Goal: Transaction & Acquisition: Obtain resource

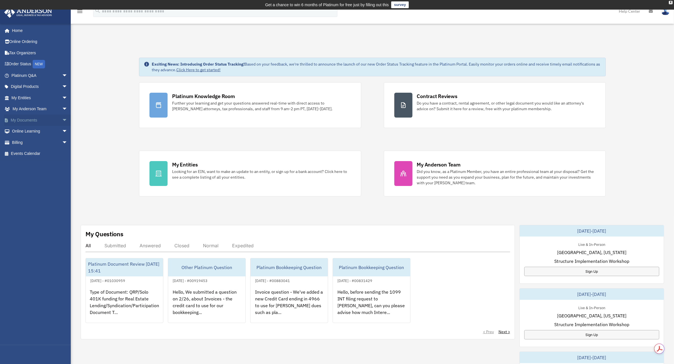
click at [46, 122] on link "My Documents arrow_drop_down" at bounding box center [40, 120] width 72 height 11
click at [62, 119] on span "arrow_drop_down" at bounding box center [67, 121] width 11 height 12
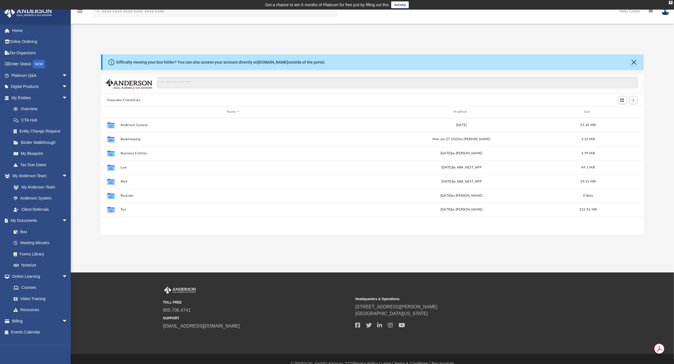
scroll to position [123, 537]
click at [62, 83] on span "arrow_drop_down" at bounding box center [67, 87] width 11 height 12
click at [62, 160] on span "arrow_drop_down" at bounding box center [67, 154] width 11 height 12
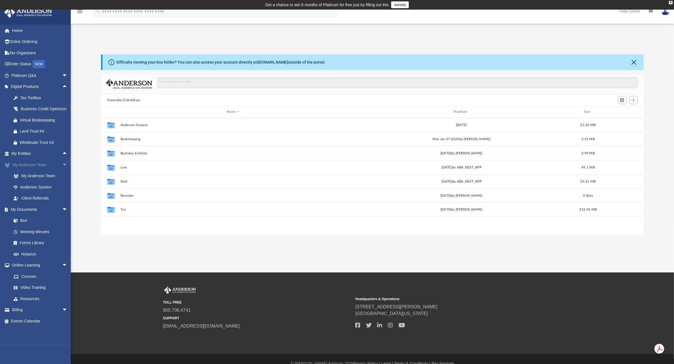
click at [62, 171] on span "arrow_drop_down" at bounding box center [67, 165] width 11 height 12
click at [39, 215] on link "Forms Library" at bounding box center [42, 209] width 68 height 11
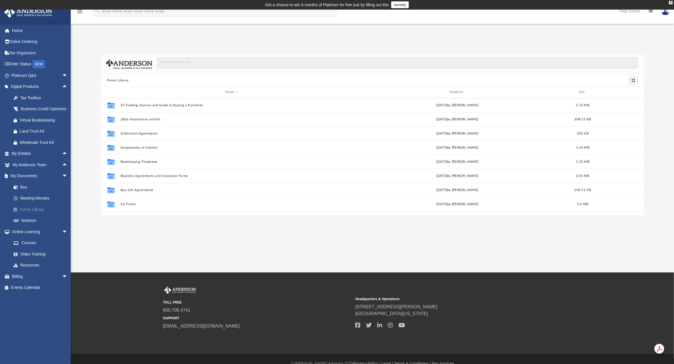
scroll to position [123, 537]
click at [274, 67] on input "Search files and folders" at bounding box center [397, 63] width 480 height 11
type input "*"
type input "*****"
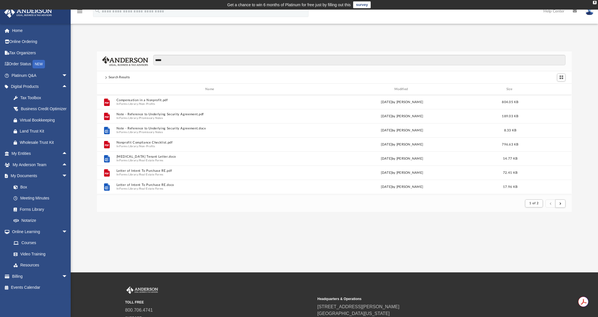
scroll to position [311, 0]
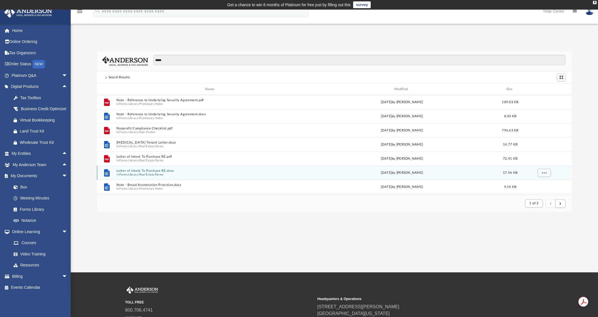
click at [154, 175] on button "Real Estate Forms" at bounding box center [152, 175] width 24 height 4
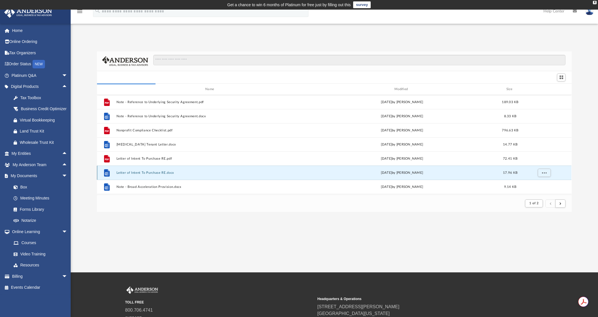
click at [155, 173] on button "Letter of Intent To Purchase RE.docx" at bounding box center [211, 173] width 189 height 4
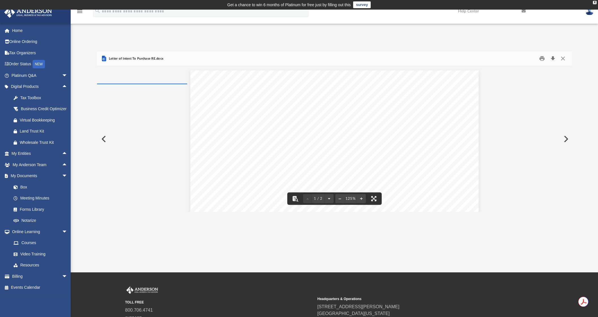
click at [552, 59] on button "Download" at bounding box center [553, 58] width 10 height 9
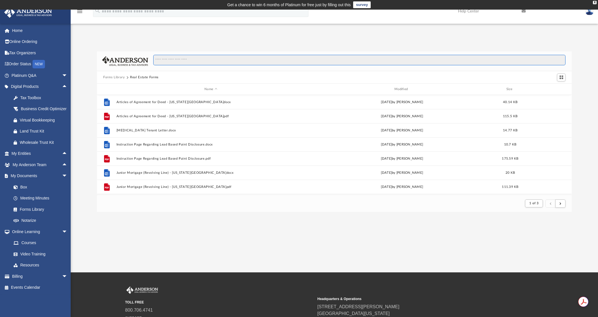
click at [190, 62] on input "Search files and folders" at bounding box center [359, 60] width 413 height 11
type input "********"
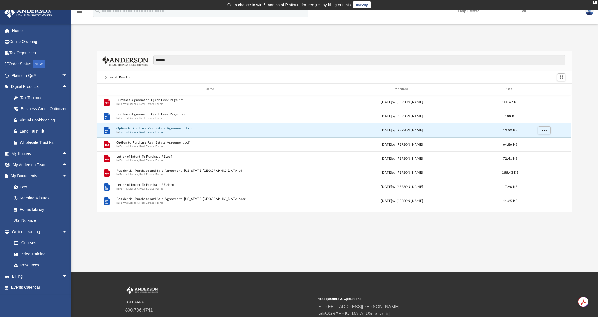
click at [152, 129] on button "Option to Purchase Real Estate Agreement.docx" at bounding box center [211, 129] width 189 height 4
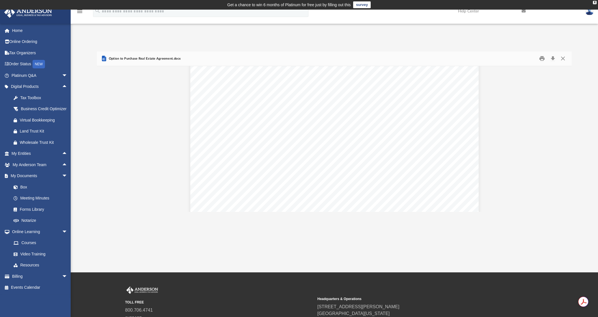
scroll to position [156, 0]
click at [555, 60] on button "Download" at bounding box center [553, 58] width 10 height 9
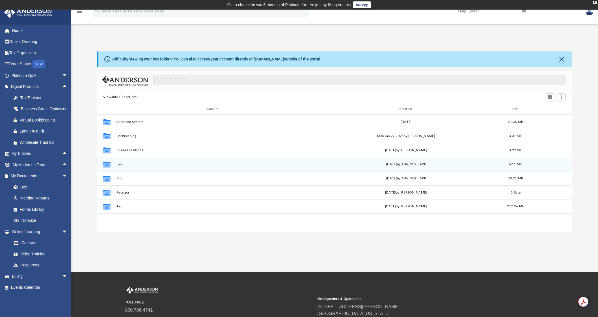
scroll to position [123, 469]
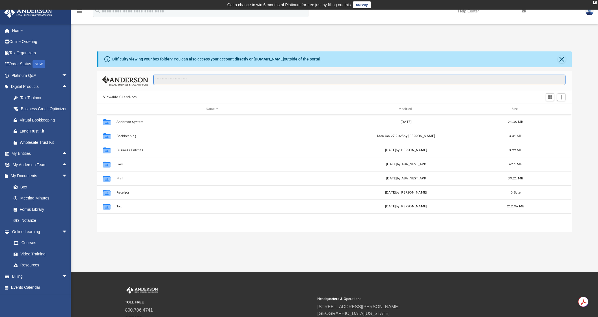
click at [210, 75] on input "Search files and folders" at bounding box center [359, 80] width 413 height 11
type input "**********"
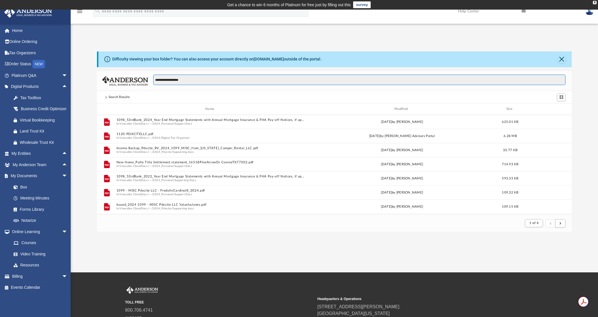
scroll to position [106, 469]
click at [563, 60] on button "Close" at bounding box center [562, 59] width 8 height 8
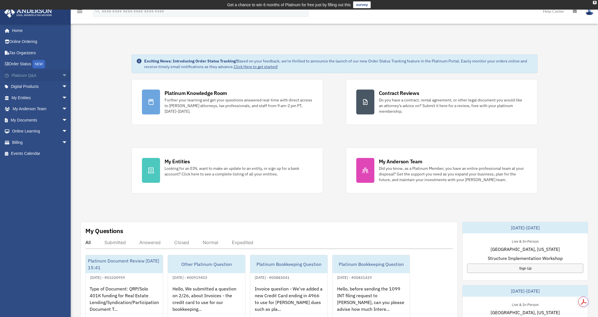
click at [62, 75] on span "arrow_drop_down" at bounding box center [67, 76] width 11 height 12
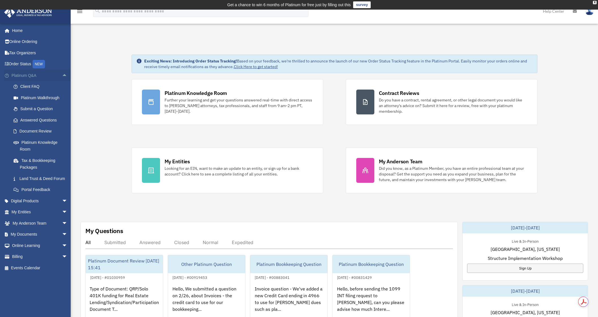
click at [62, 75] on span "arrow_drop_up" at bounding box center [67, 76] width 11 height 12
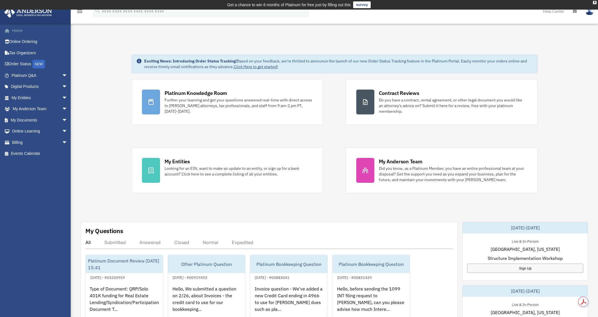
click at [20, 26] on link "Home" at bounding box center [40, 30] width 72 height 11
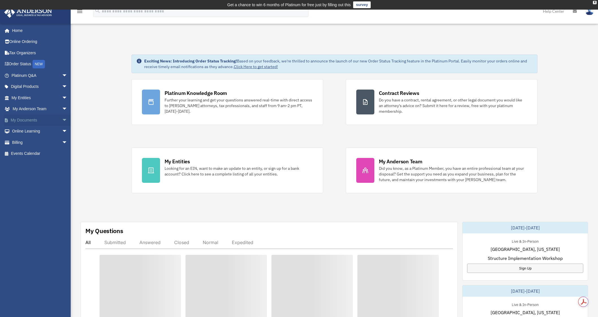
click at [62, 119] on span "arrow_drop_down" at bounding box center [67, 121] width 11 height 12
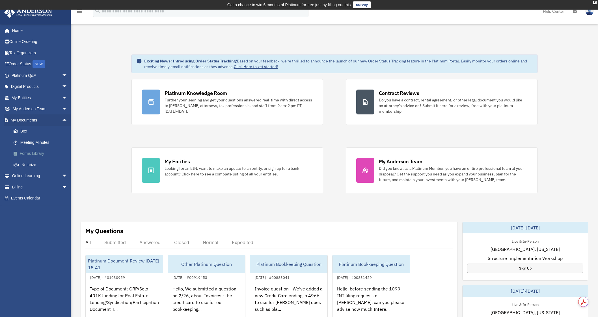
click at [41, 151] on link "Forms Library" at bounding box center [42, 153] width 68 height 11
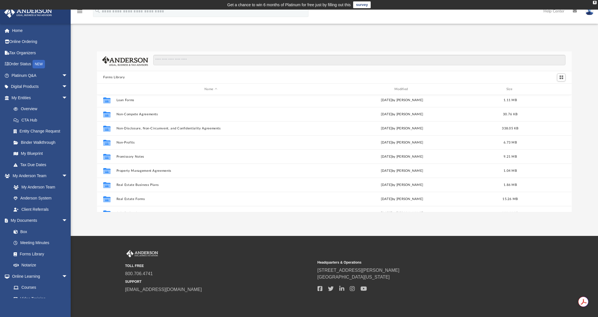
scroll to position [307, 0]
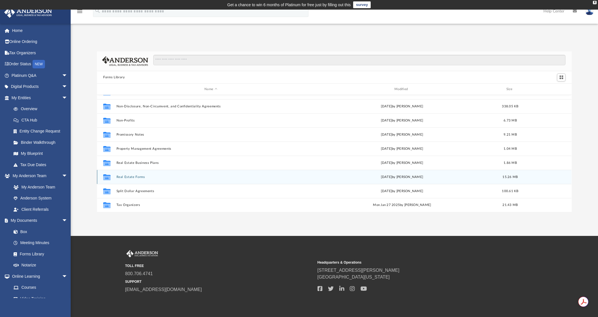
click at [137, 173] on div "Collaborated Folder Real Estate Forms [DATE] by [PERSON_NAME] 15.26 MB" at bounding box center [334, 177] width 475 height 14
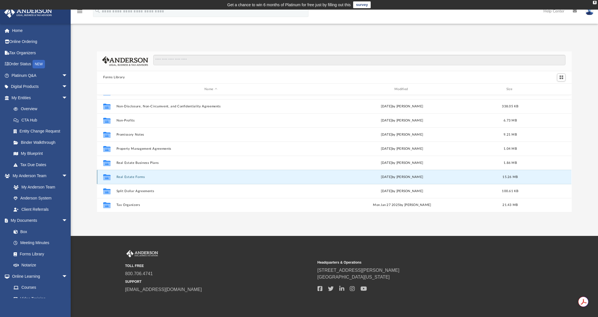
click at [137, 175] on button "Real Estate Forms" at bounding box center [211, 177] width 189 height 4
click at [124, 178] on button "Real Estate Forms" at bounding box center [211, 177] width 189 height 4
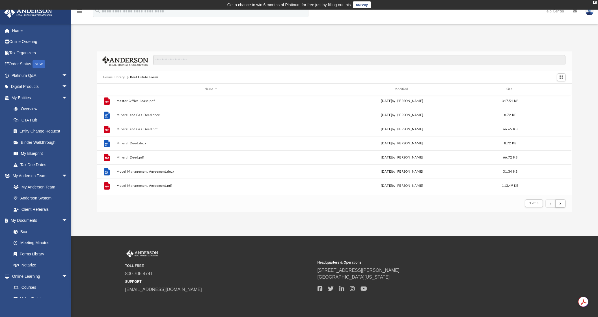
scroll to position [525, 0]
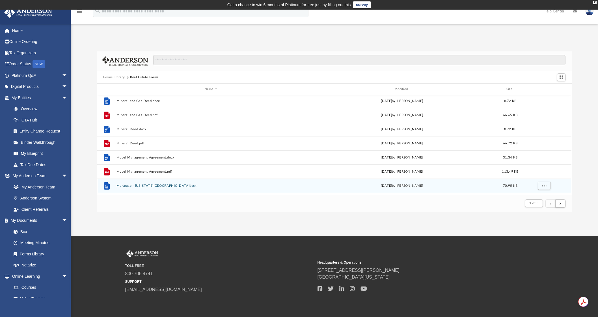
click at [565, 192] on div "File Mortgage - [US_STATE][GEOGRAPHIC_DATA]docx [DATE] by [PERSON_NAME] 70.95 KB" at bounding box center [334, 186] width 475 height 14
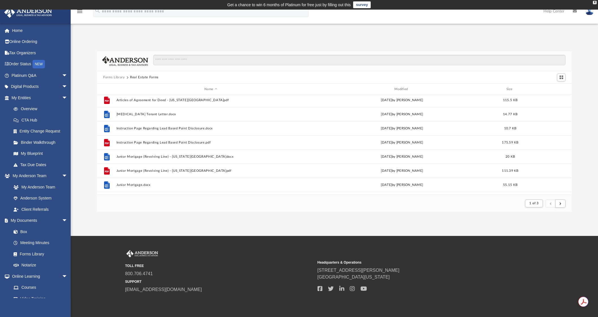
scroll to position [0, 0]
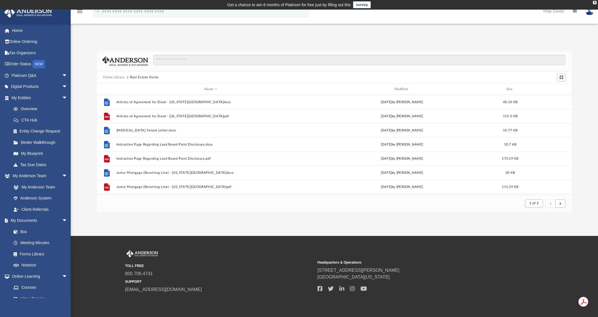
click at [115, 78] on button "Forms Library" at bounding box center [114, 77] width 22 height 5
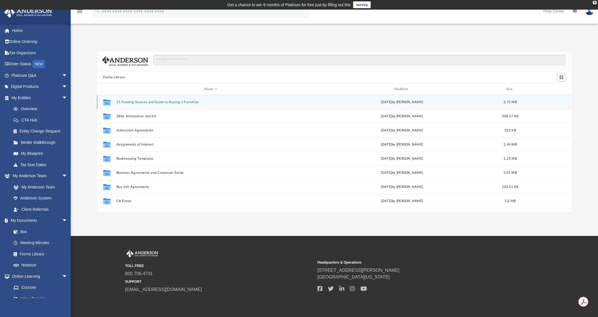
scroll to position [123, 469]
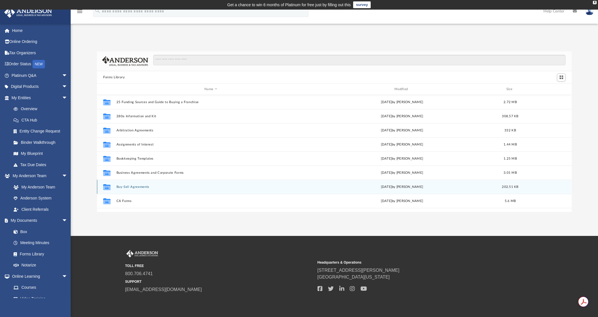
click at [138, 185] on button "Buy-Sell Agreements" at bounding box center [211, 187] width 189 height 4
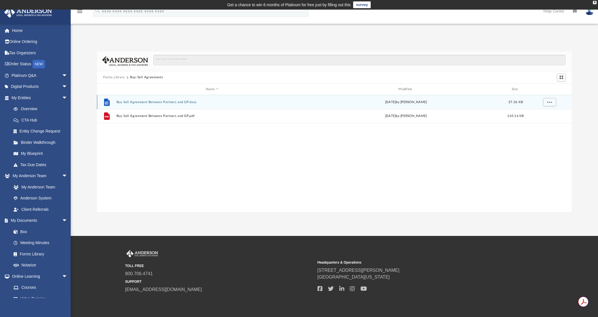
click at [156, 101] on button "Buy Sell Agreement Between Partners and GP.docx" at bounding box center [213, 102] width 192 height 4
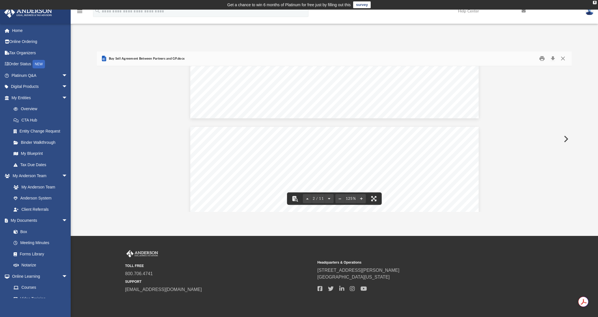
scroll to position [0, 0]
click at [565, 61] on button "Close" at bounding box center [563, 58] width 10 height 9
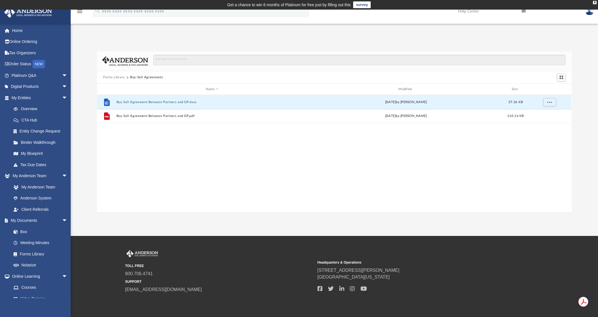
click at [117, 79] on button "Forms Library" at bounding box center [114, 77] width 22 height 5
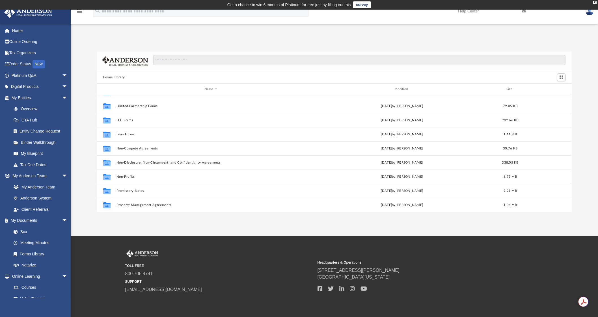
scroll to position [241, 0]
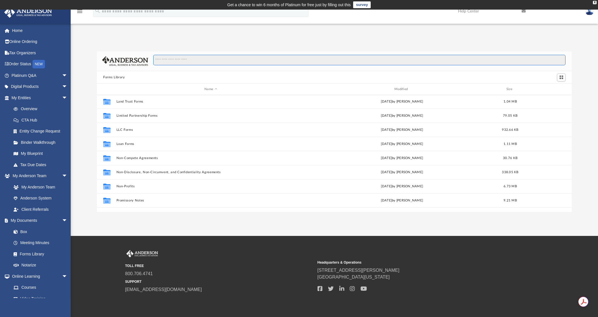
click at [231, 61] on input "Search files and folders" at bounding box center [359, 60] width 413 height 11
type input "**********"
click at [211, 61] on input "**********" at bounding box center [359, 60] width 413 height 11
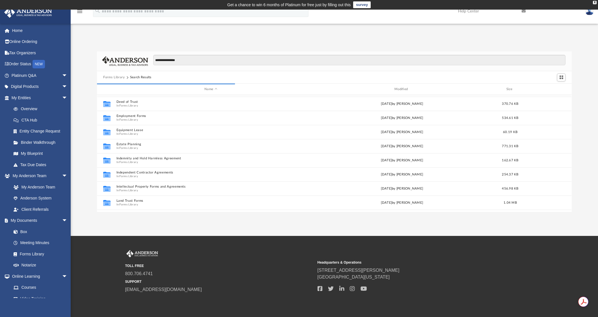
scroll to position [139, 0]
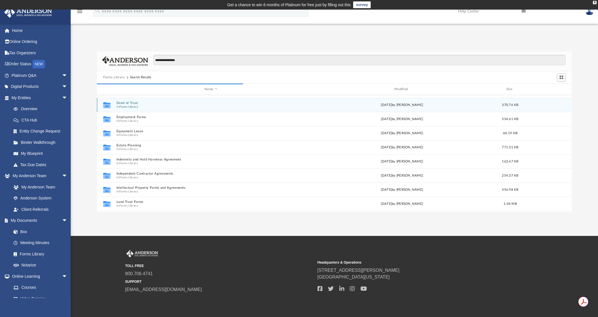
click at [130, 104] on button "Deed of Trust" at bounding box center [211, 103] width 189 height 4
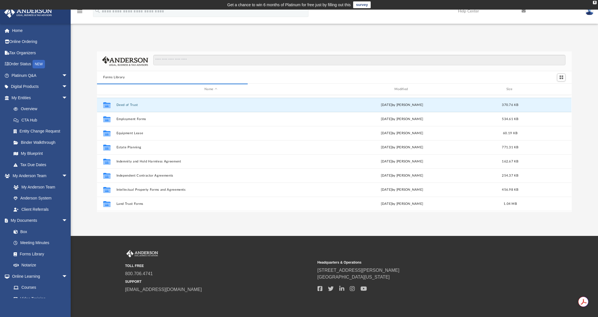
scroll to position [0, 0]
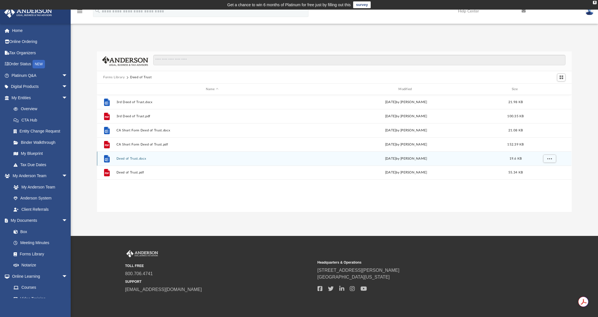
click at [129, 158] on button "Deed of Trust.docx" at bounding box center [213, 159] width 192 height 4
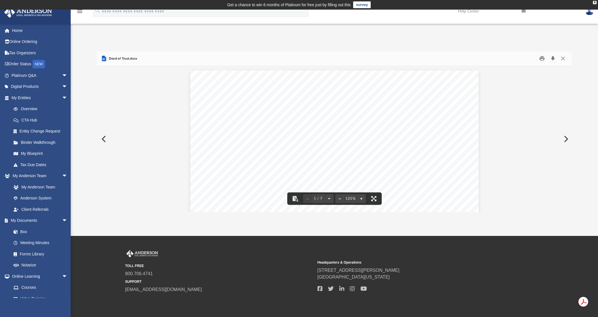
click at [555, 61] on button "Download" at bounding box center [553, 58] width 10 height 9
click at [562, 59] on button "Close" at bounding box center [563, 58] width 10 height 9
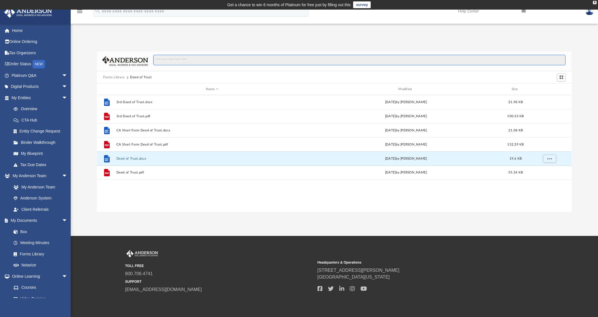
click at [221, 61] on input "Search files and folders" at bounding box center [359, 60] width 413 height 11
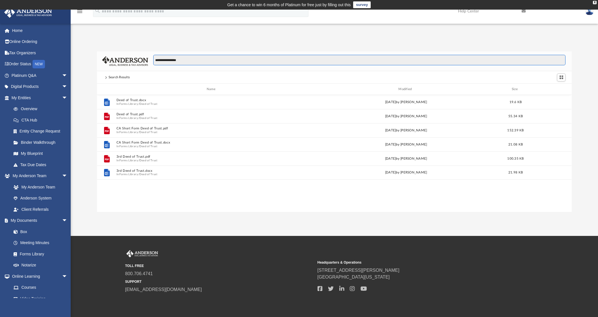
click at [204, 61] on input "**********" at bounding box center [359, 60] width 413 height 11
click at [216, 63] on input "**********" at bounding box center [359, 60] width 413 height 11
click at [203, 59] on input "**********" at bounding box center [359, 60] width 413 height 11
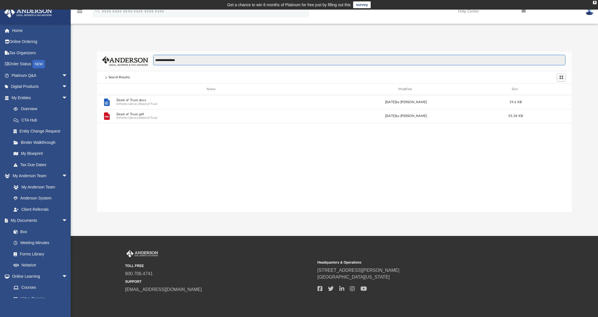
click at [235, 64] on input "**********" at bounding box center [359, 60] width 413 height 11
type input "**********"
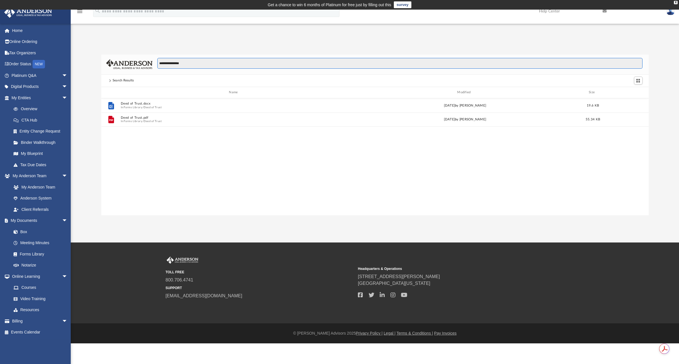
scroll to position [123, 542]
